Goal: Information Seeking & Learning: Learn about a topic

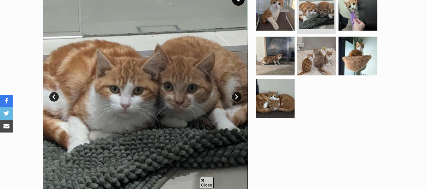
drag, startPoint x: 233, startPoint y: 98, endPoint x: 236, endPoint y: 98, distance: 3.5
click at [236, 98] on link "Next" at bounding box center [236, 96] width 9 height 9
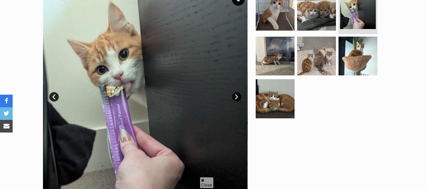
click at [236, 98] on link "Next" at bounding box center [236, 96] width 9 height 9
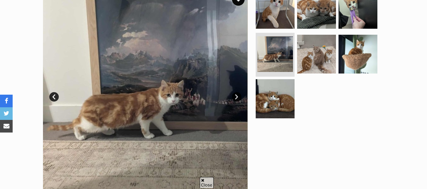
click at [236, 98] on link "Next" at bounding box center [236, 96] width 9 height 9
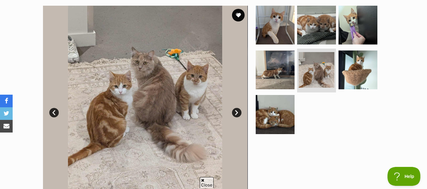
scroll to position [124, 0]
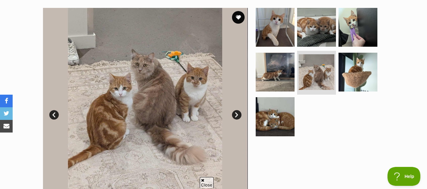
click at [52, 115] on link "Prev" at bounding box center [53, 114] width 9 height 9
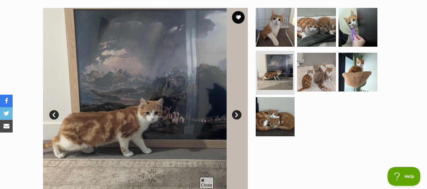
click at [52, 115] on link "Prev" at bounding box center [53, 114] width 9 height 9
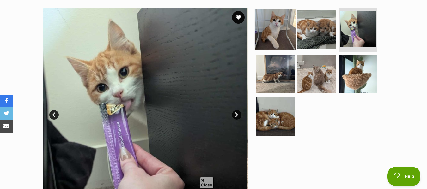
click at [271, 34] on img at bounding box center [275, 29] width 41 height 41
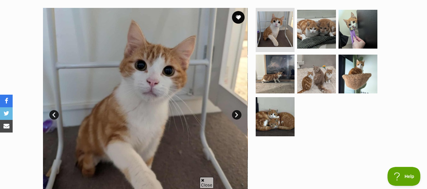
scroll to position [0, 0]
click at [235, 114] on link "Next" at bounding box center [236, 114] width 9 height 9
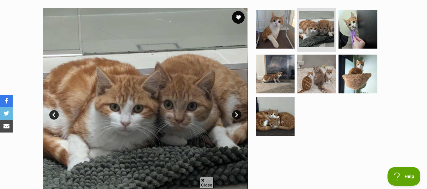
click at [235, 114] on link "Next" at bounding box center [236, 114] width 9 height 9
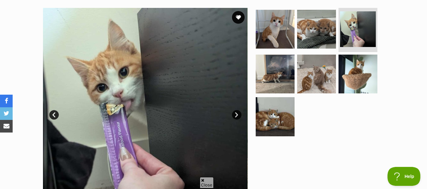
click at [50, 115] on link "Prev" at bounding box center [53, 114] width 9 height 9
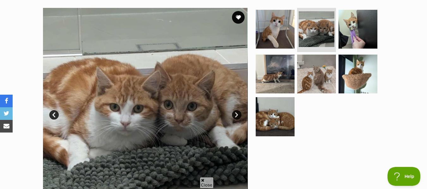
click at [59, 113] on img at bounding box center [145, 110] width 205 height 205
click at [56, 115] on link "Prev" at bounding box center [53, 114] width 9 height 9
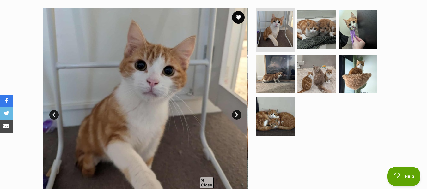
click at [236, 115] on link "Next" at bounding box center [236, 114] width 9 height 9
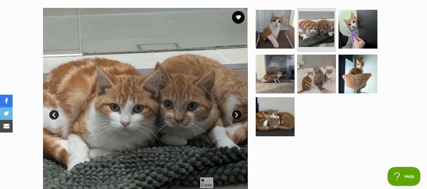
click at [236, 115] on link "Next" at bounding box center [236, 114] width 9 height 9
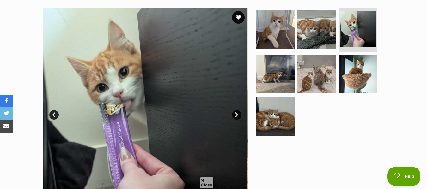
click at [236, 115] on link "Next" at bounding box center [236, 114] width 9 height 9
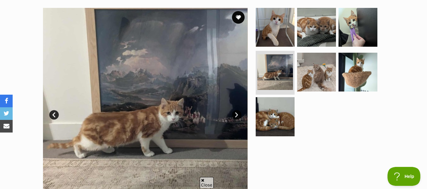
click at [236, 115] on link "Next" at bounding box center [236, 114] width 9 height 9
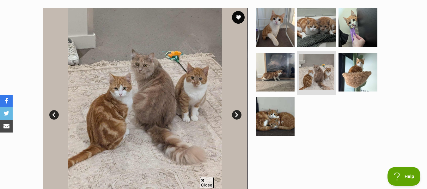
click at [239, 115] on link "Next" at bounding box center [236, 114] width 9 height 9
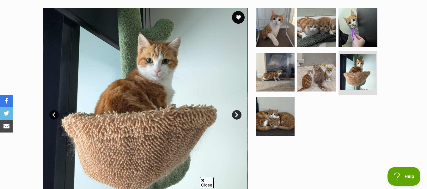
click at [239, 115] on link "Next" at bounding box center [236, 114] width 9 height 9
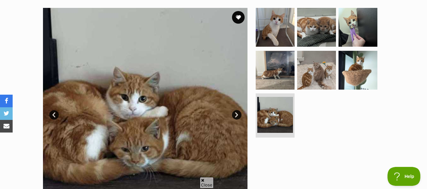
click at [239, 115] on link "Next" at bounding box center [236, 114] width 9 height 9
